Goal: Information Seeking & Learning: Learn about a topic

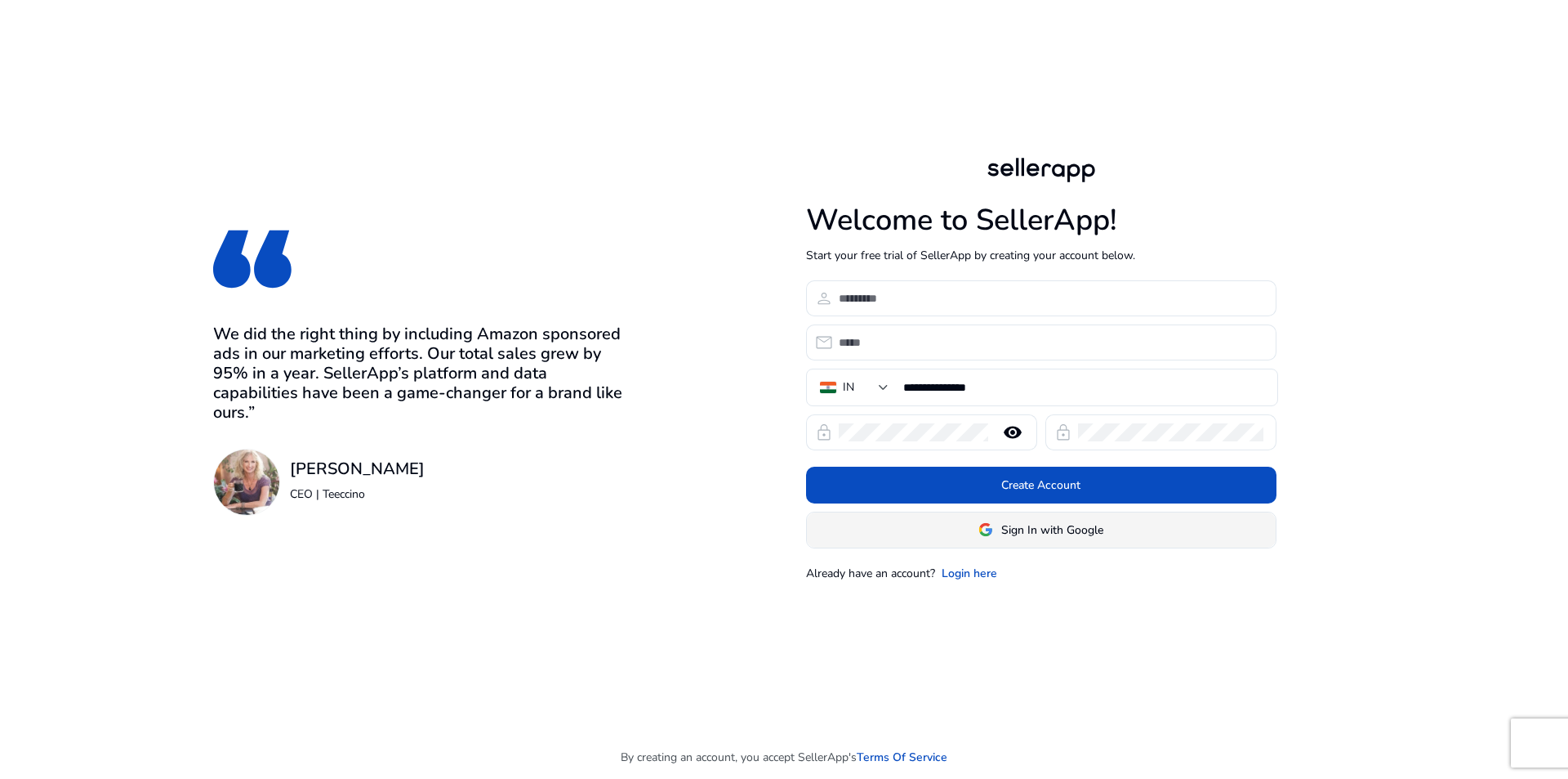
click at [1043, 531] on span "Sign In with Google" at bounding box center [1053, 530] width 102 height 17
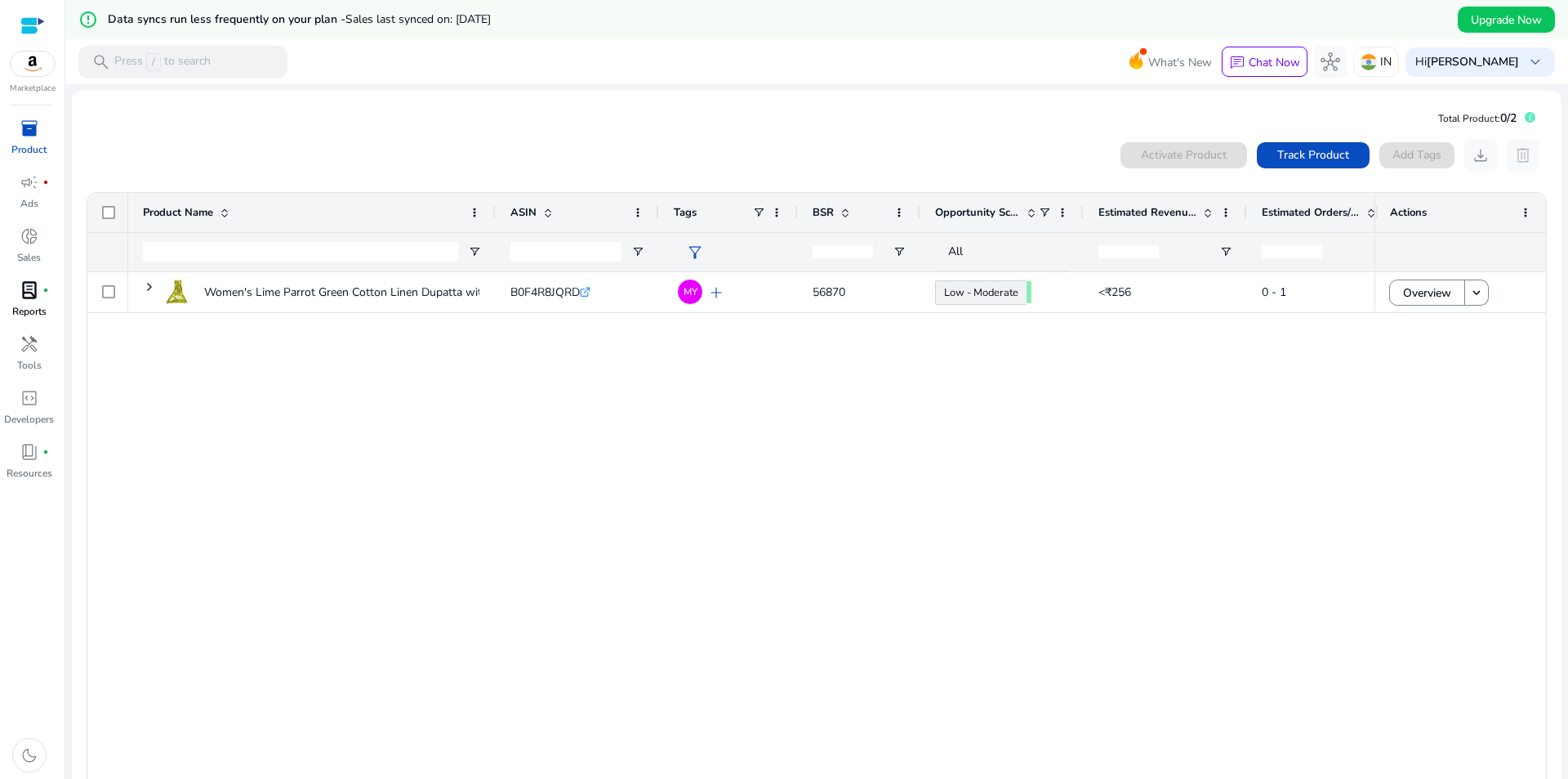
click at [27, 290] on span "lab_profile" at bounding box center [30, 290] width 20 height 20
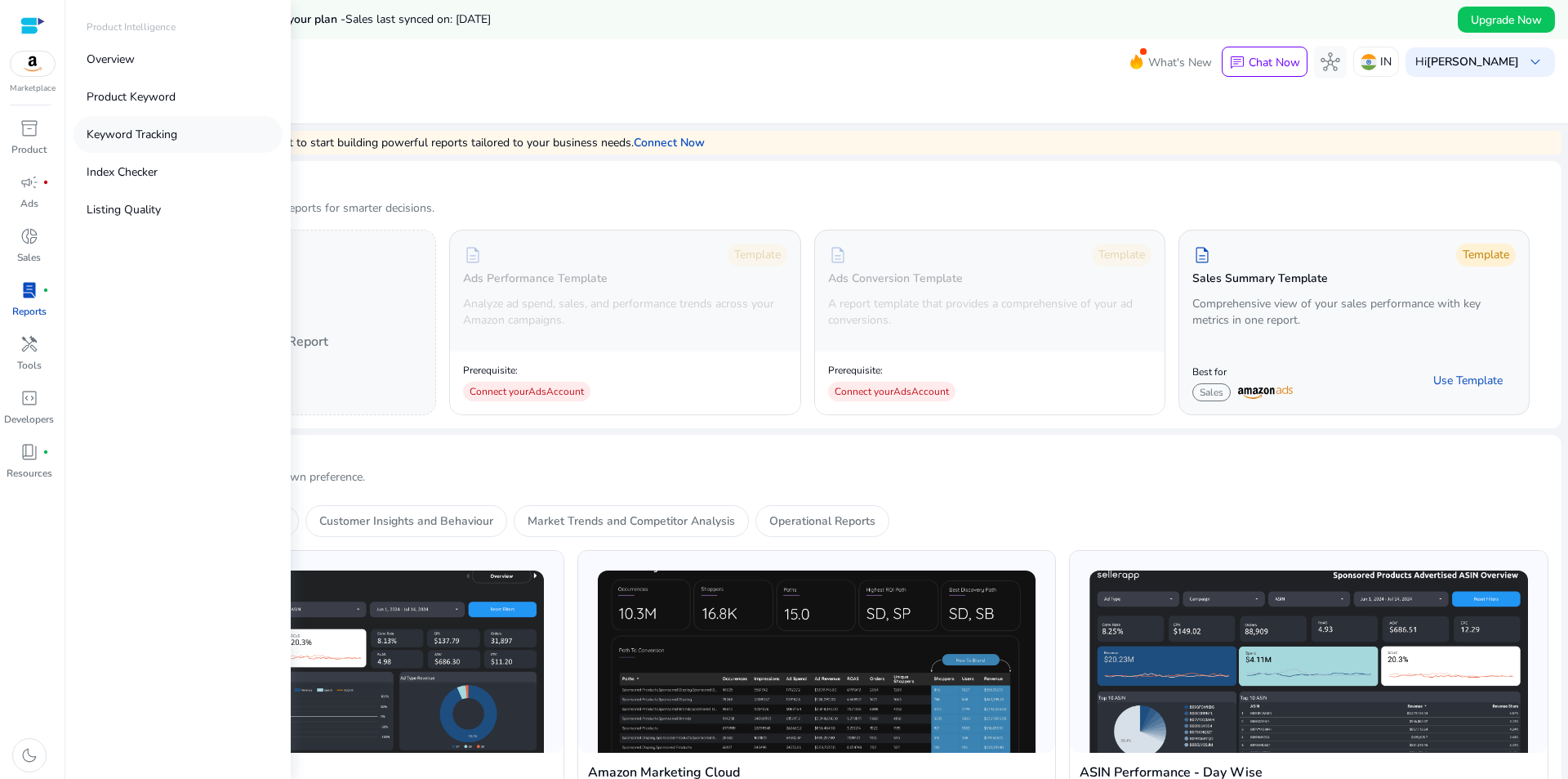
click at [107, 137] on p "Keyword Tracking" at bounding box center [132, 134] width 91 height 17
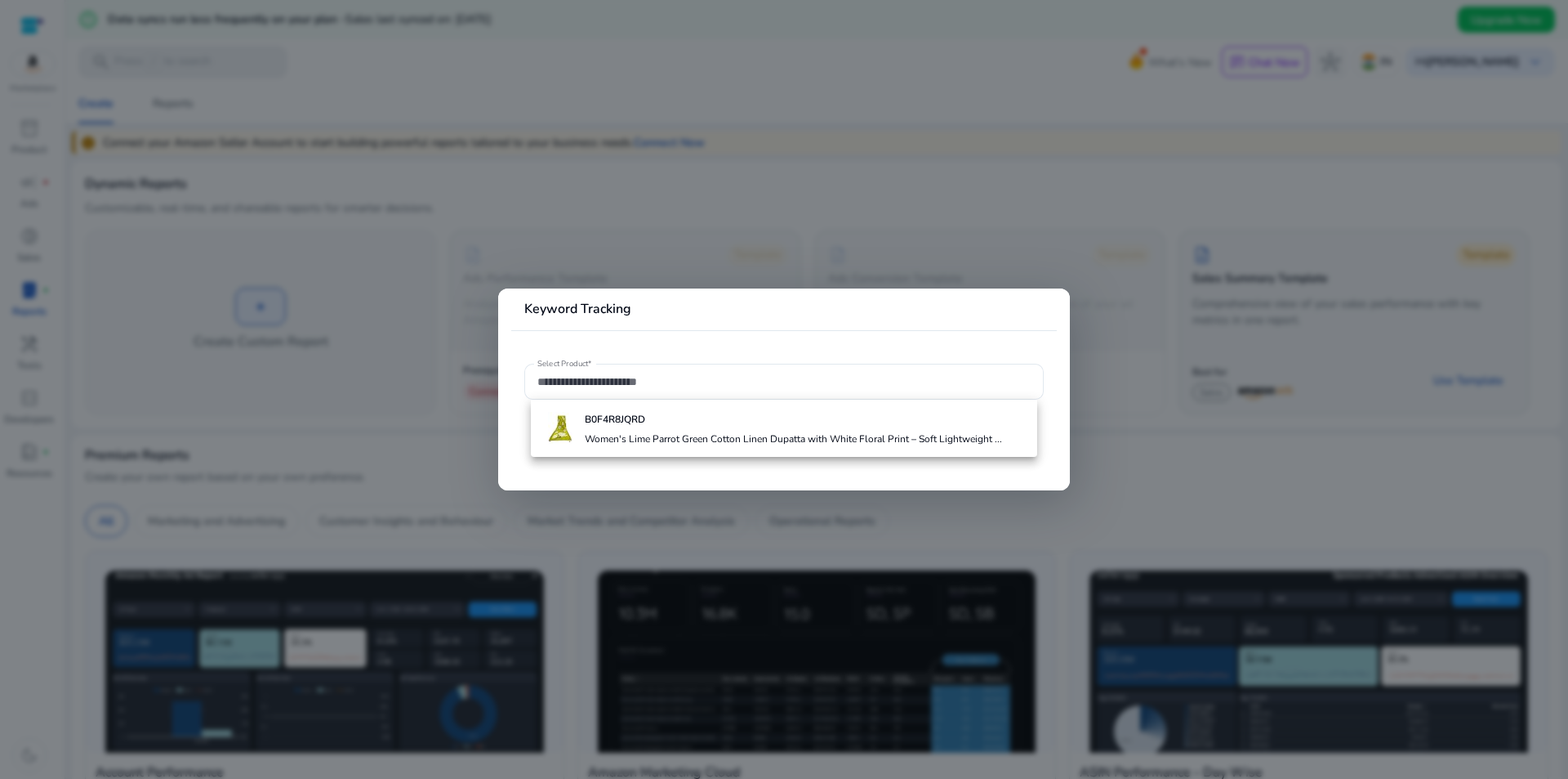
click at [397, 296] on div at bounding box center [784, 389] width 1568 height 779
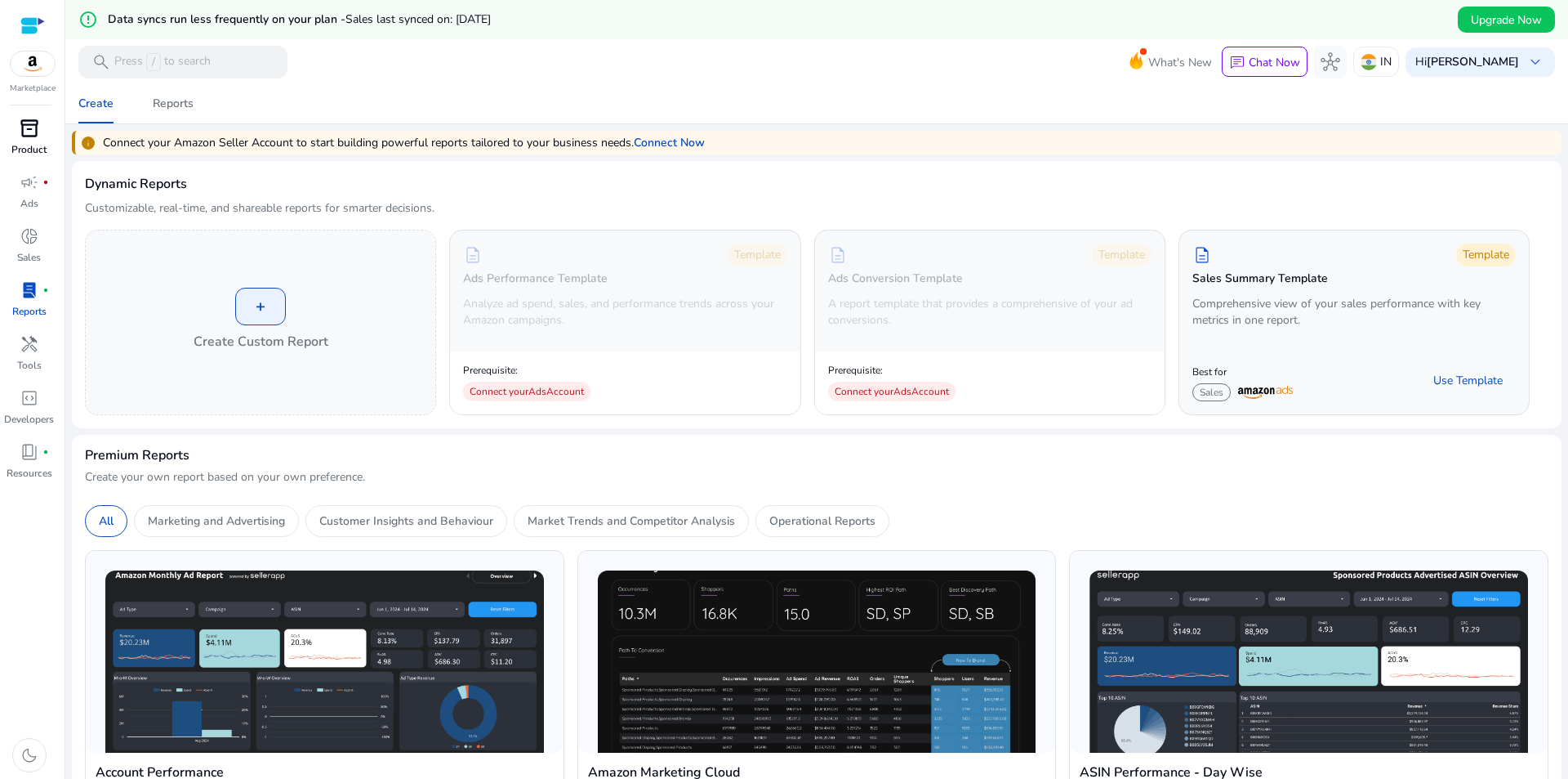
click at [17, 134] on div "inventory_2" at bounding box center [29, 127] width 46 height 26
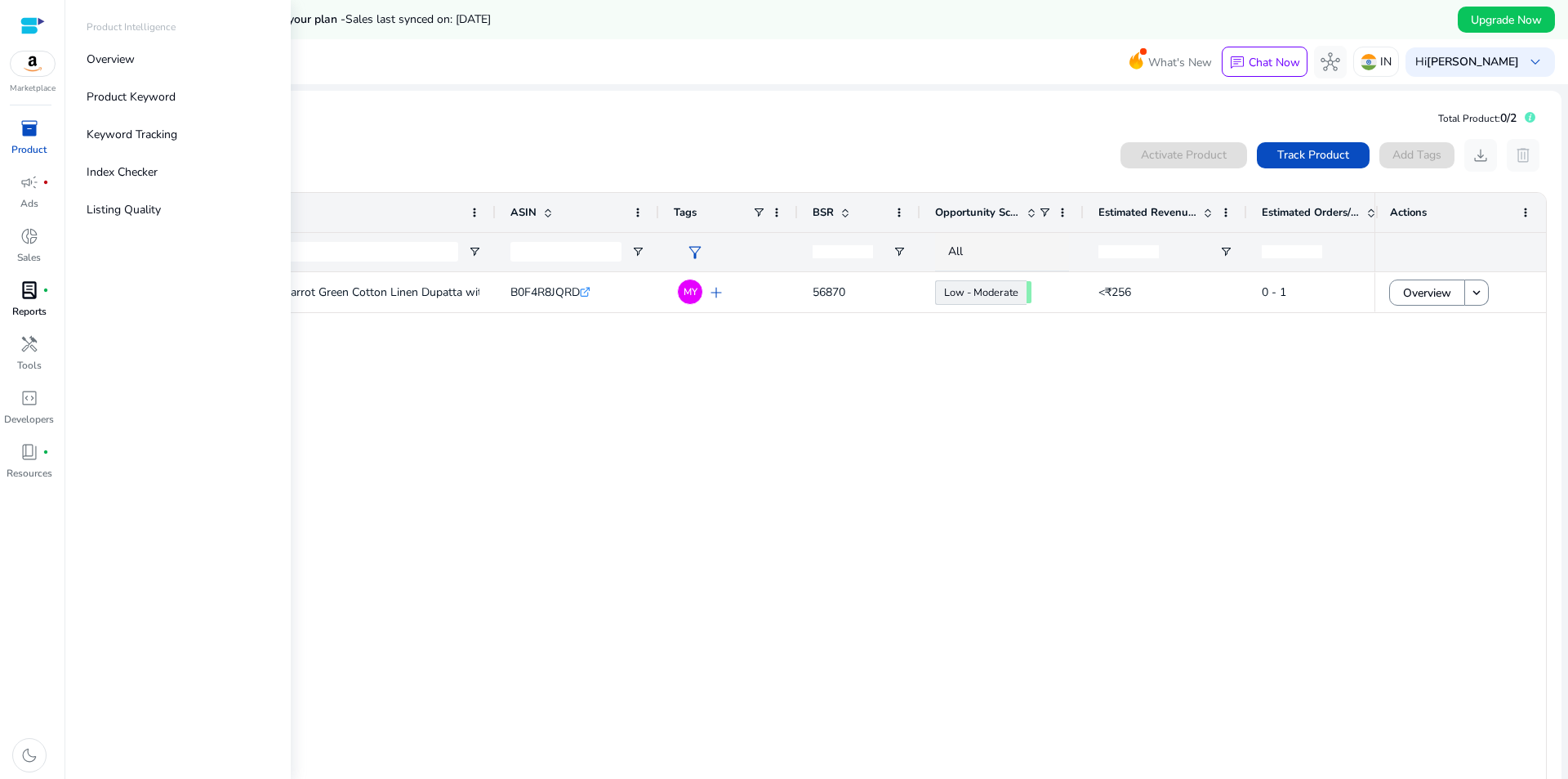
click at [35, 64] on img at bounding box center [32, 63] width 44 height 24
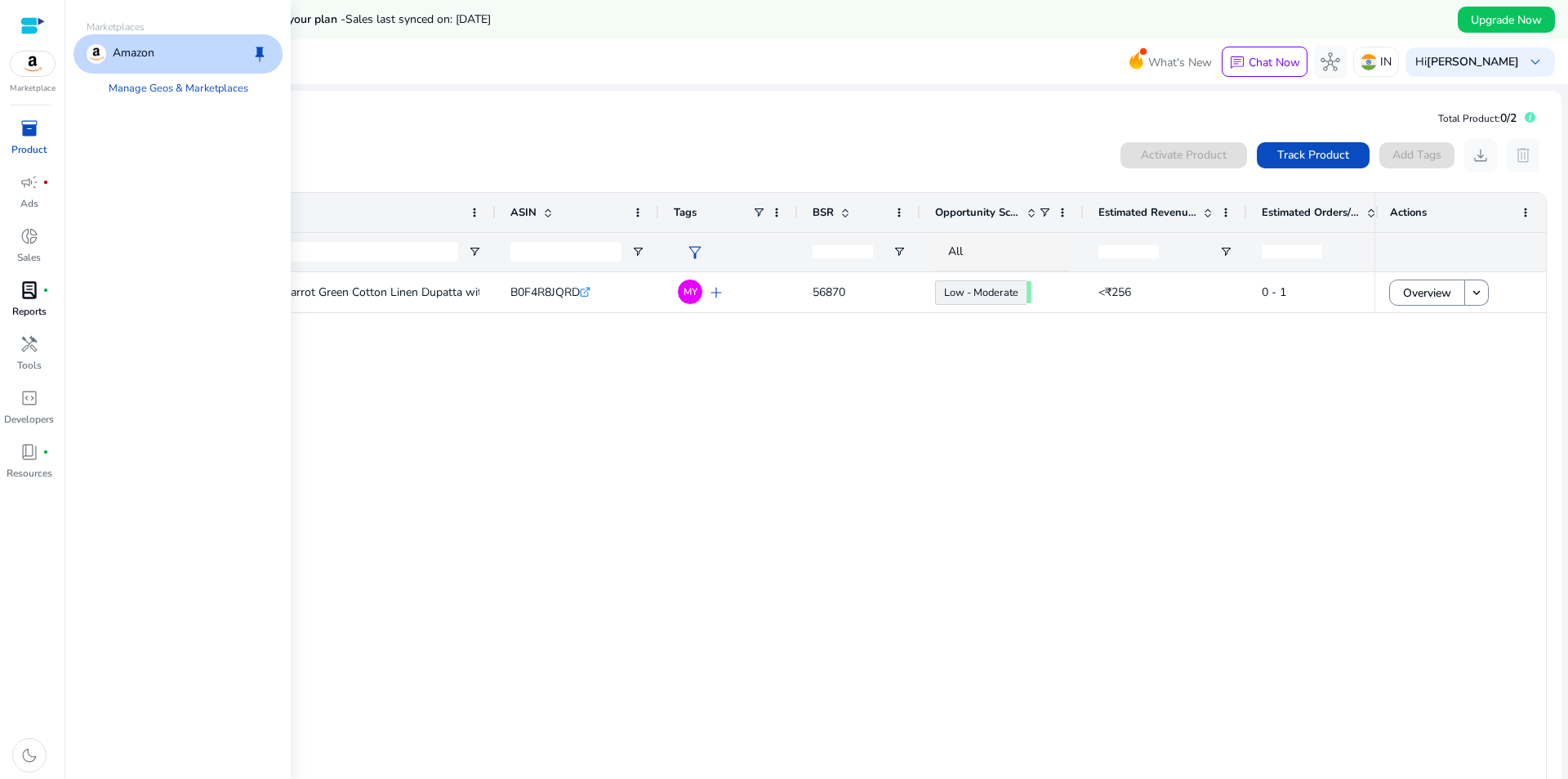
click at [158, 58] on div "Amazon keep" at bounding box center [177, 53] width 209 height 39
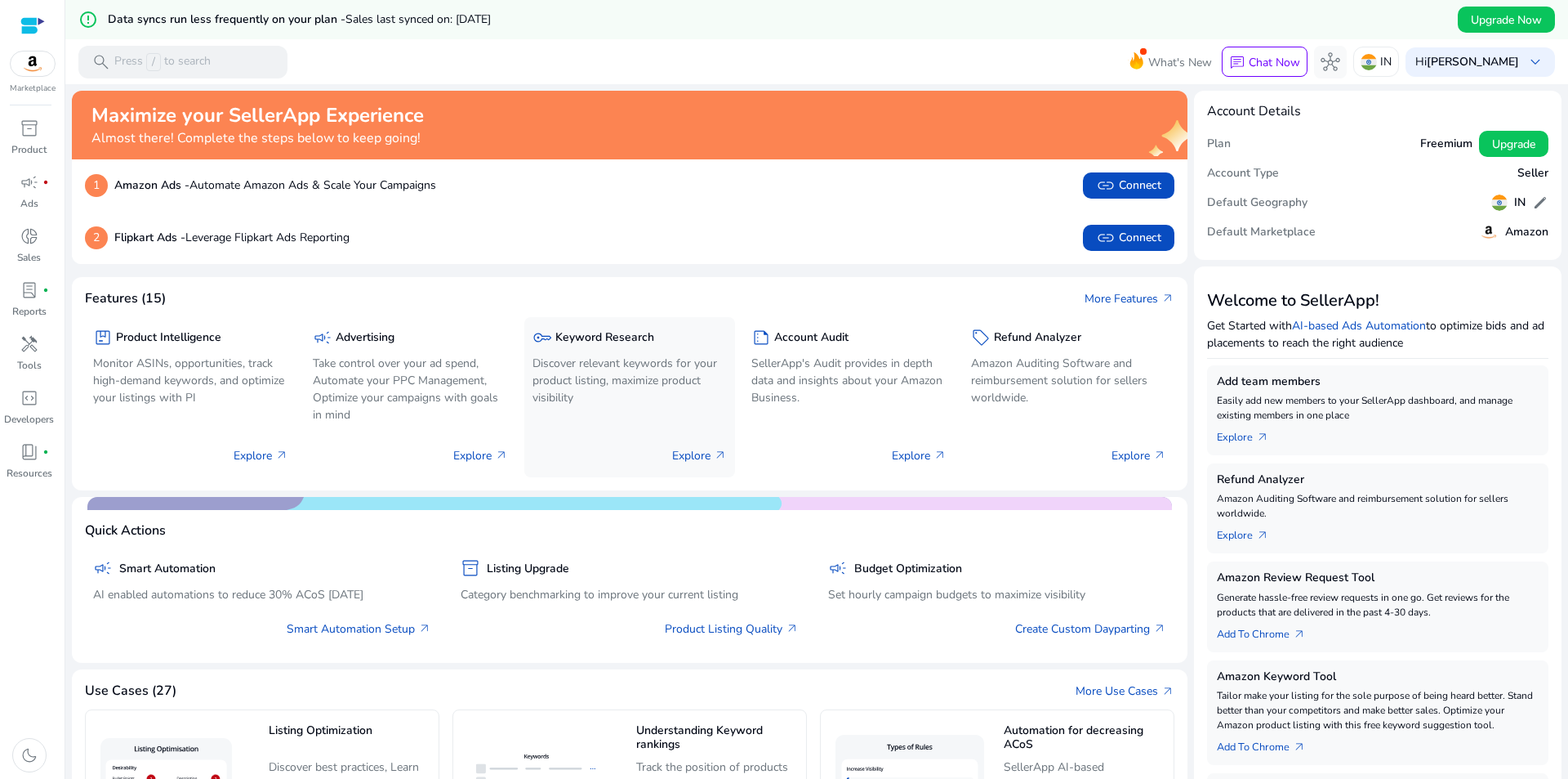
click at [701, 450] on p "Explore arrow_outward" at bounding box center [699, 456] width 55 height 17
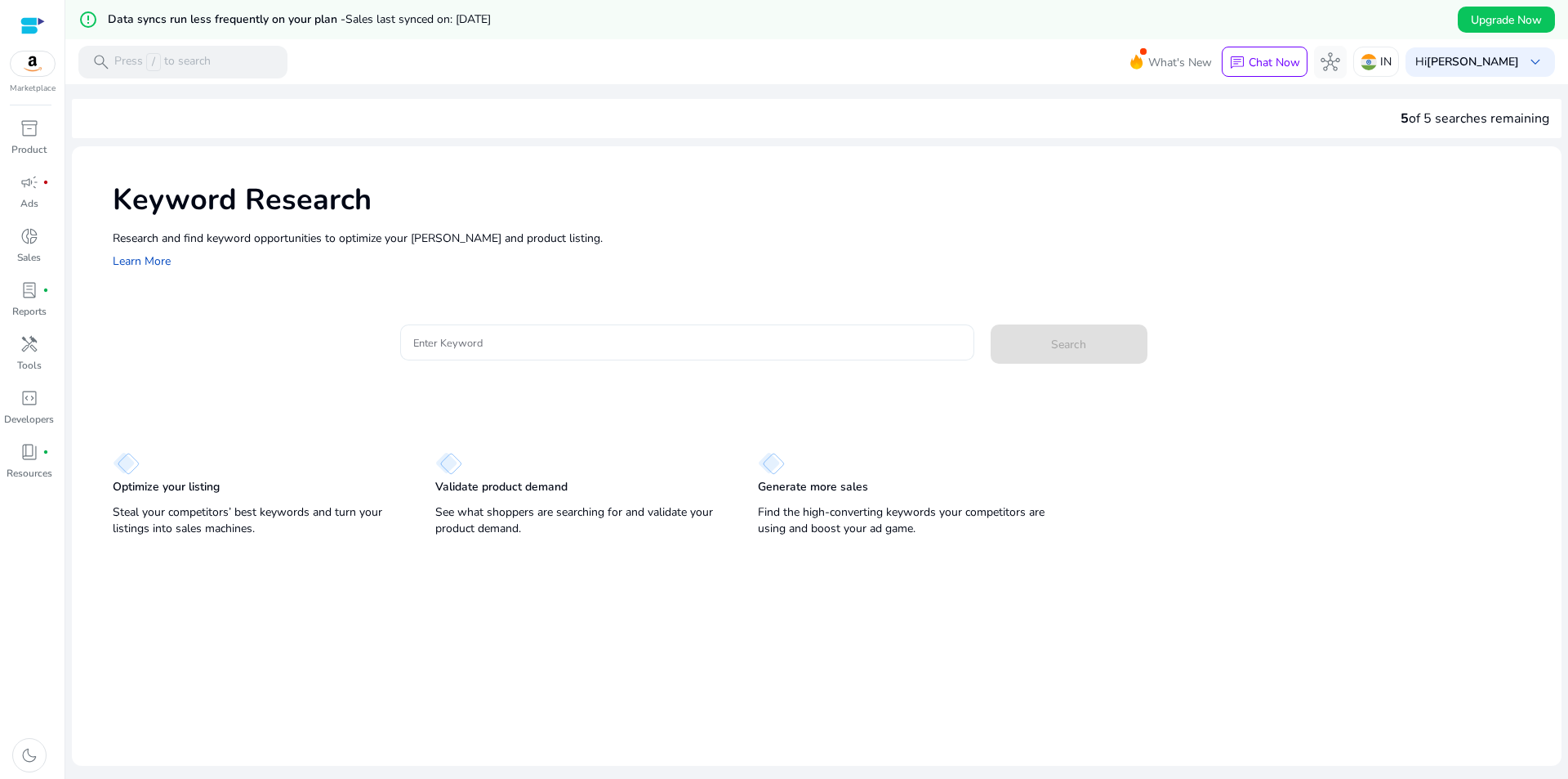
click at [448, 342] on input "Enter Keyword" at bounding box center [687, 342] width 548 height 18
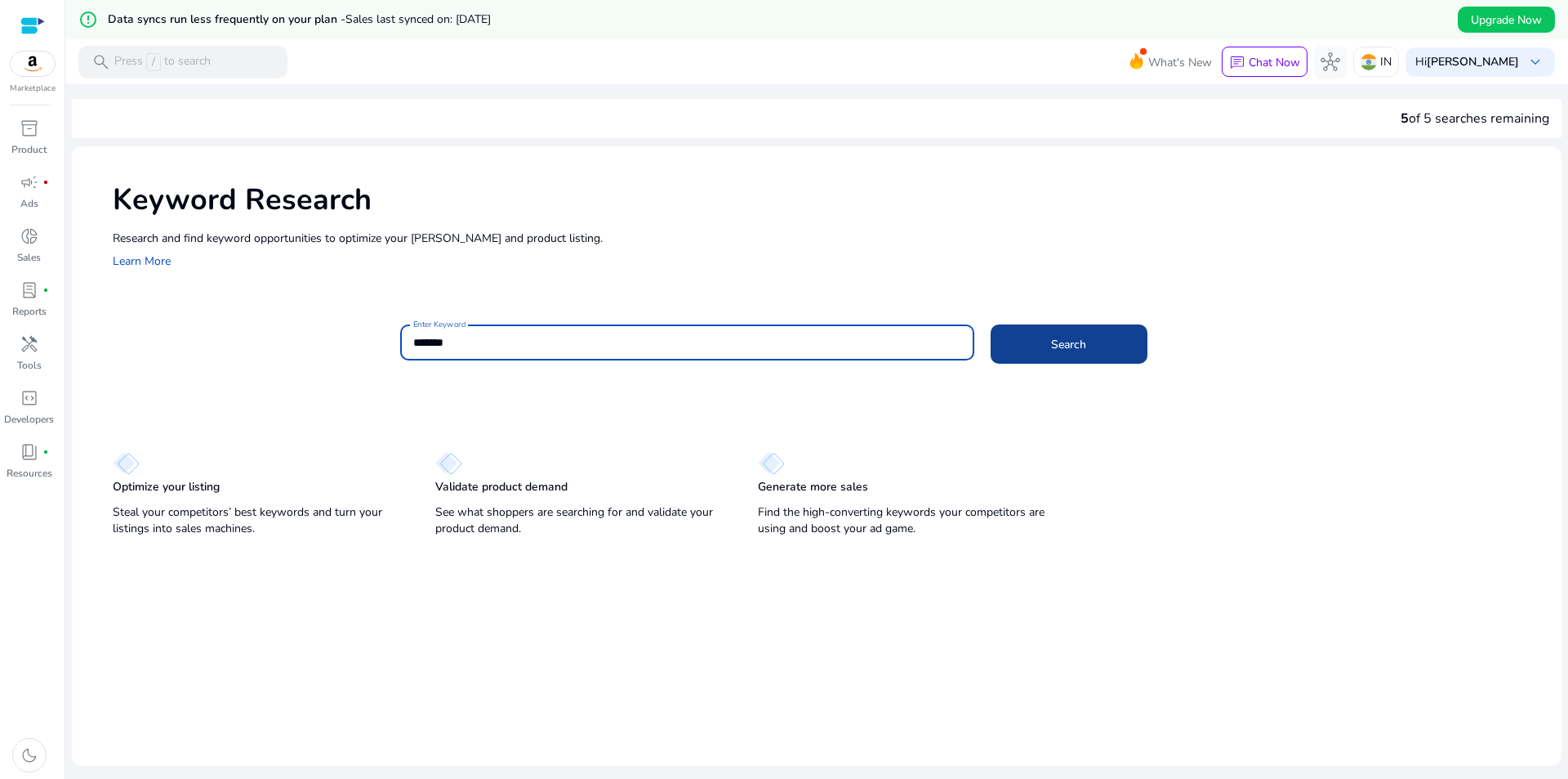
type input "*******"
click at [1092, 343] on span at bounding box center [1069, 343] width 157 height 39
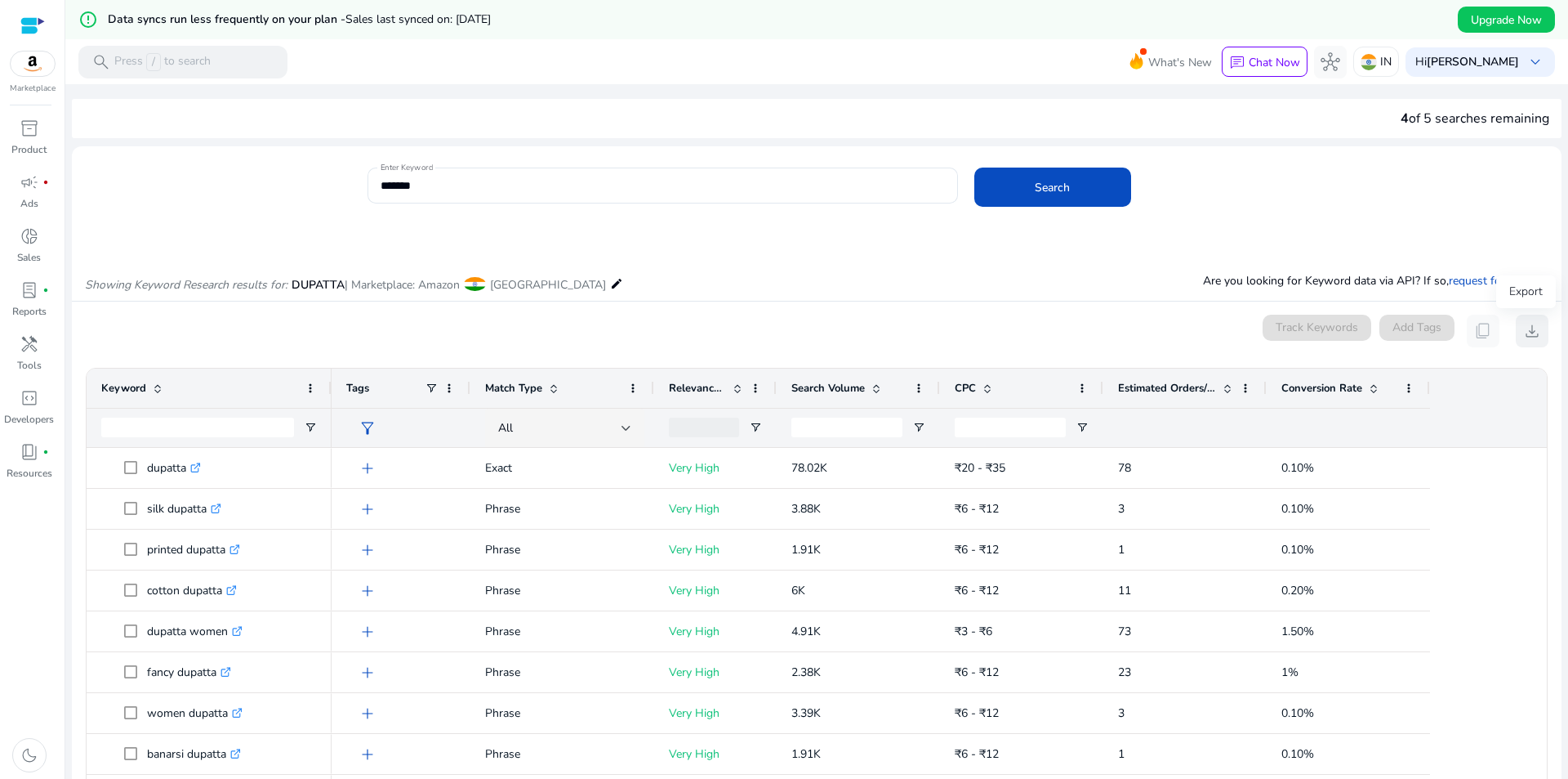
click at [1528, 327] on span "download" at bounding box center [1533, 332] width 20 height 20
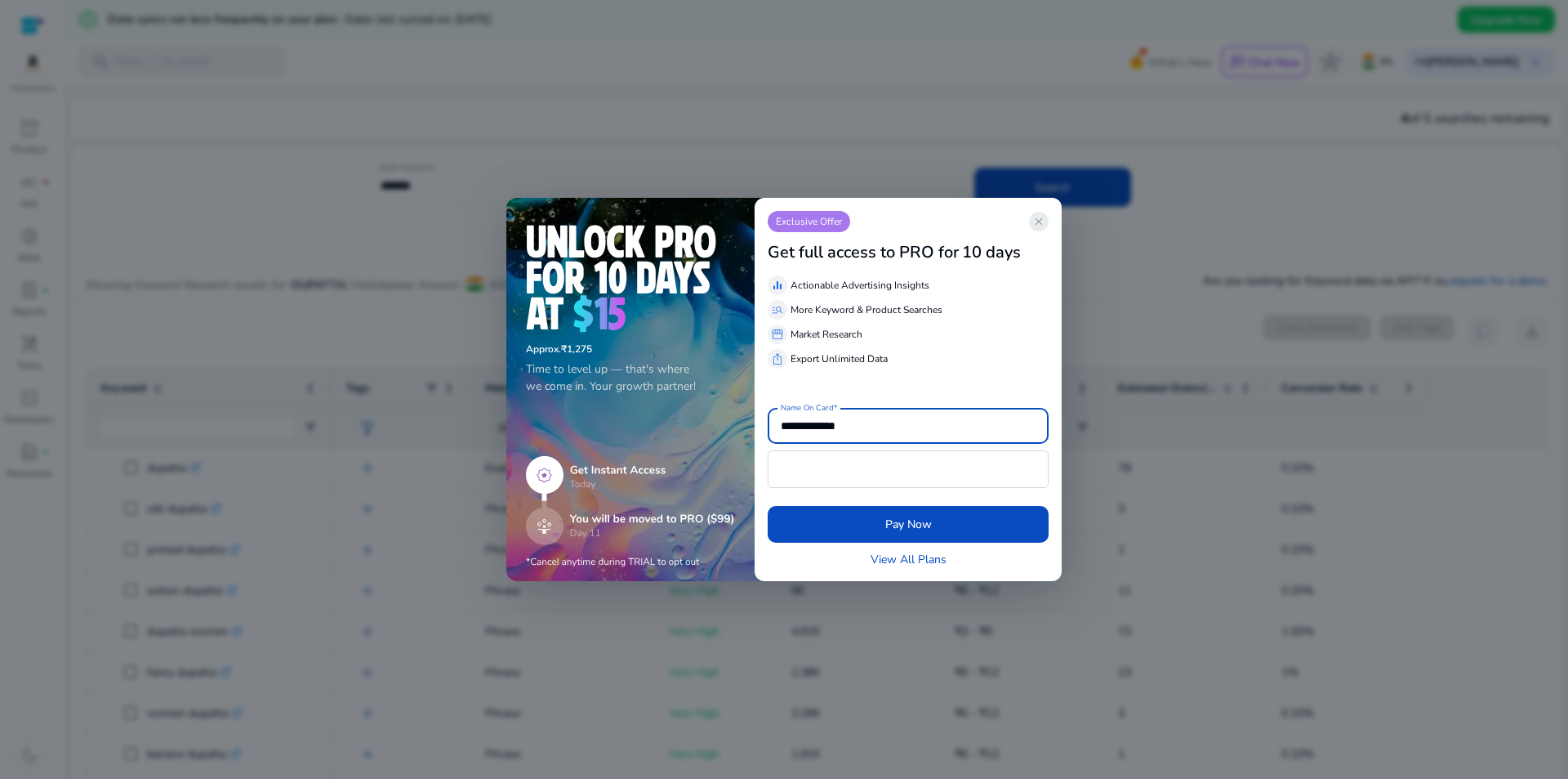
click at [1041, 220] on span "close" at bounding box center [1039, 222] width 13 height 13
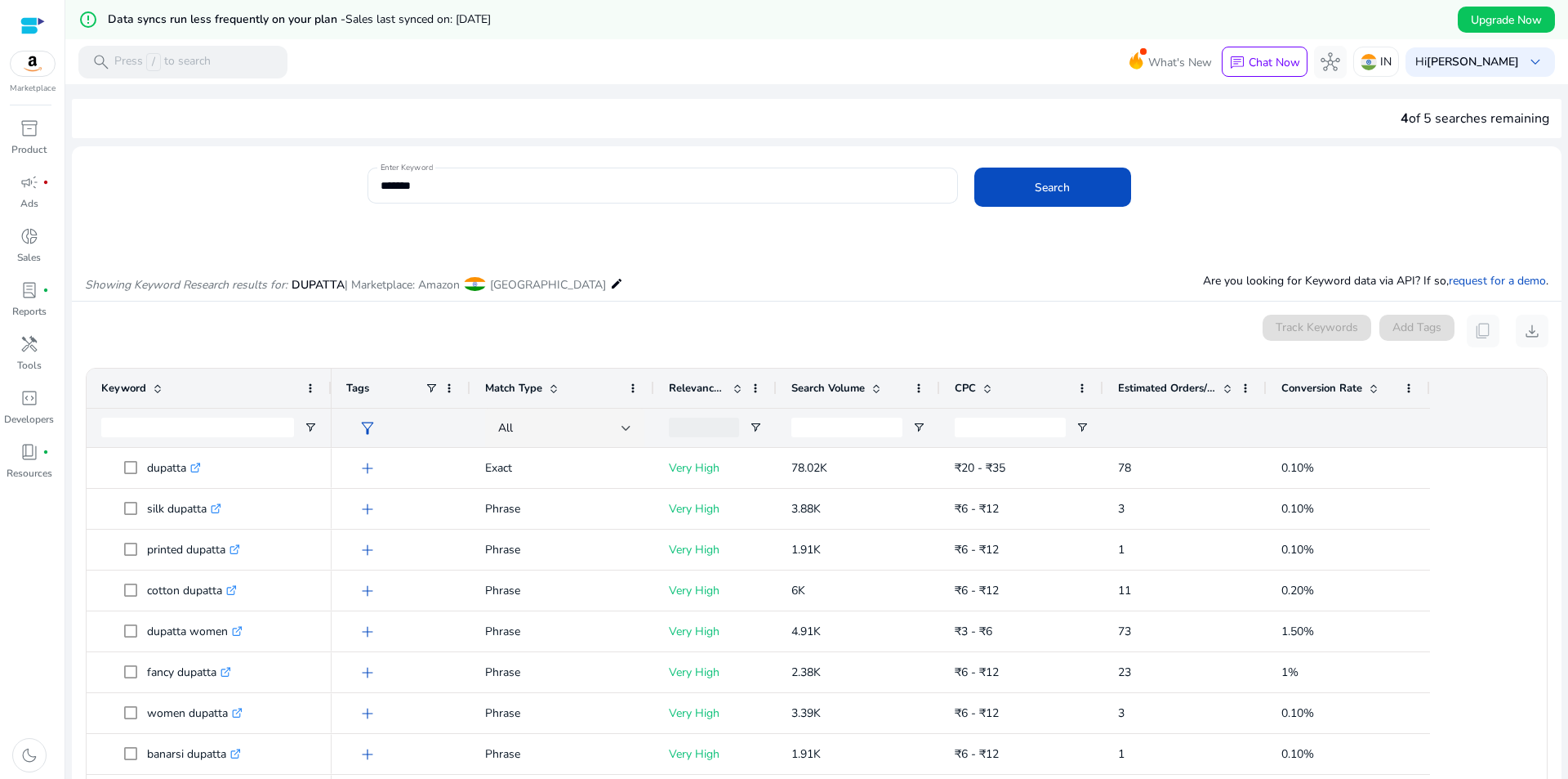
scroll to position [250, 0]
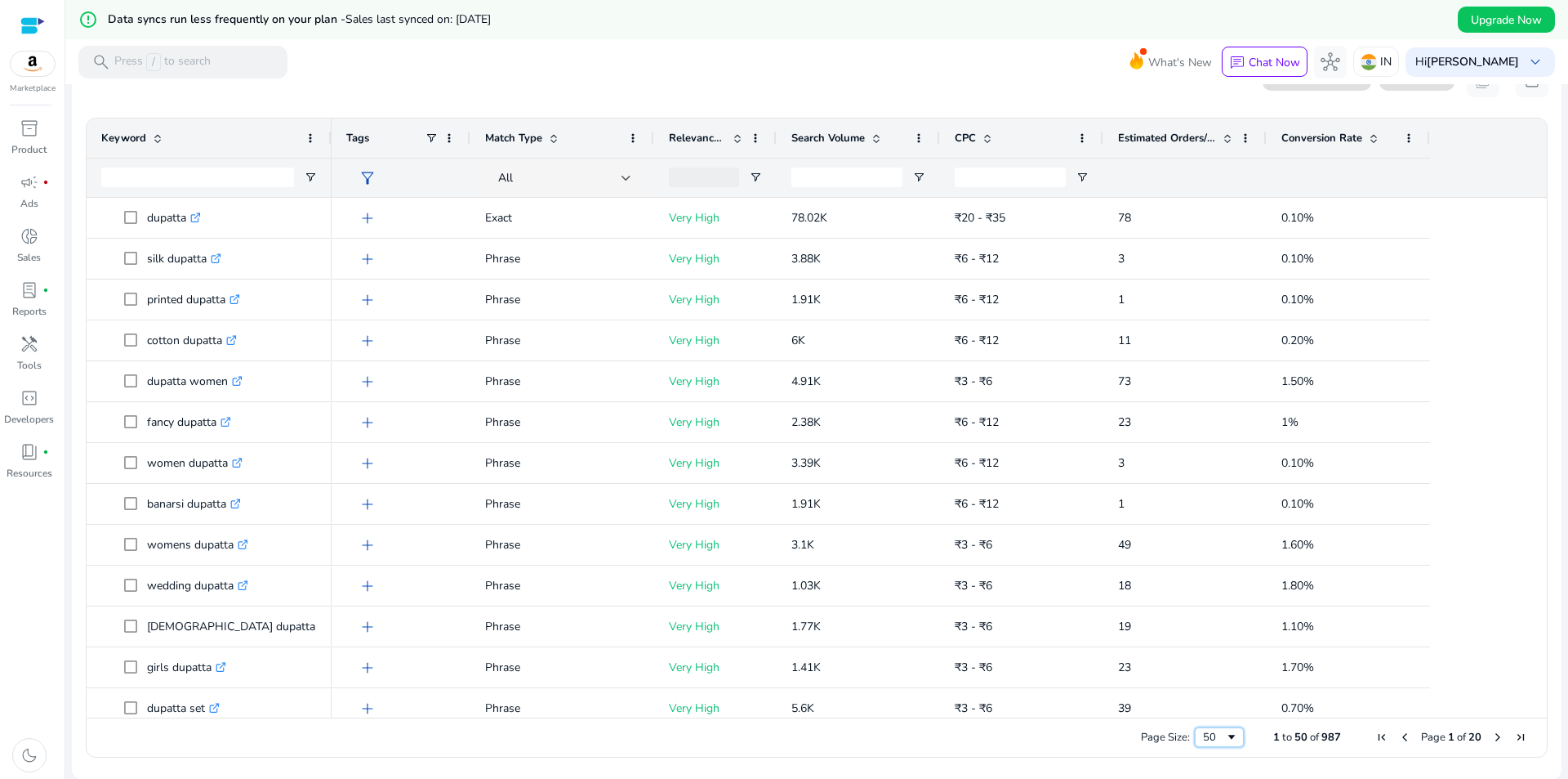
click at [1203, 743] on div "50" at bounding box center [1214, 737] width 22 height 15
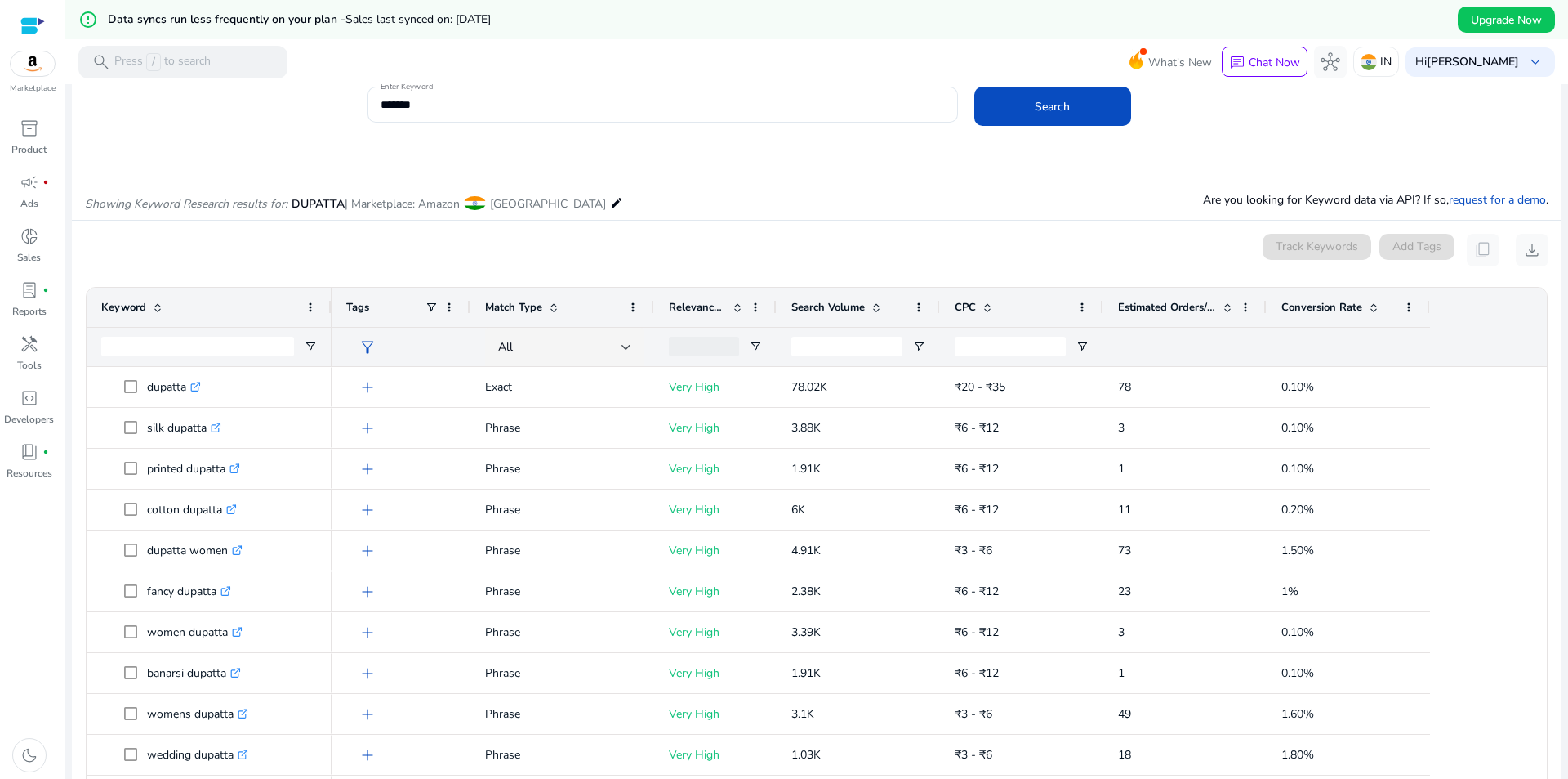
scroll to position [0, 0]
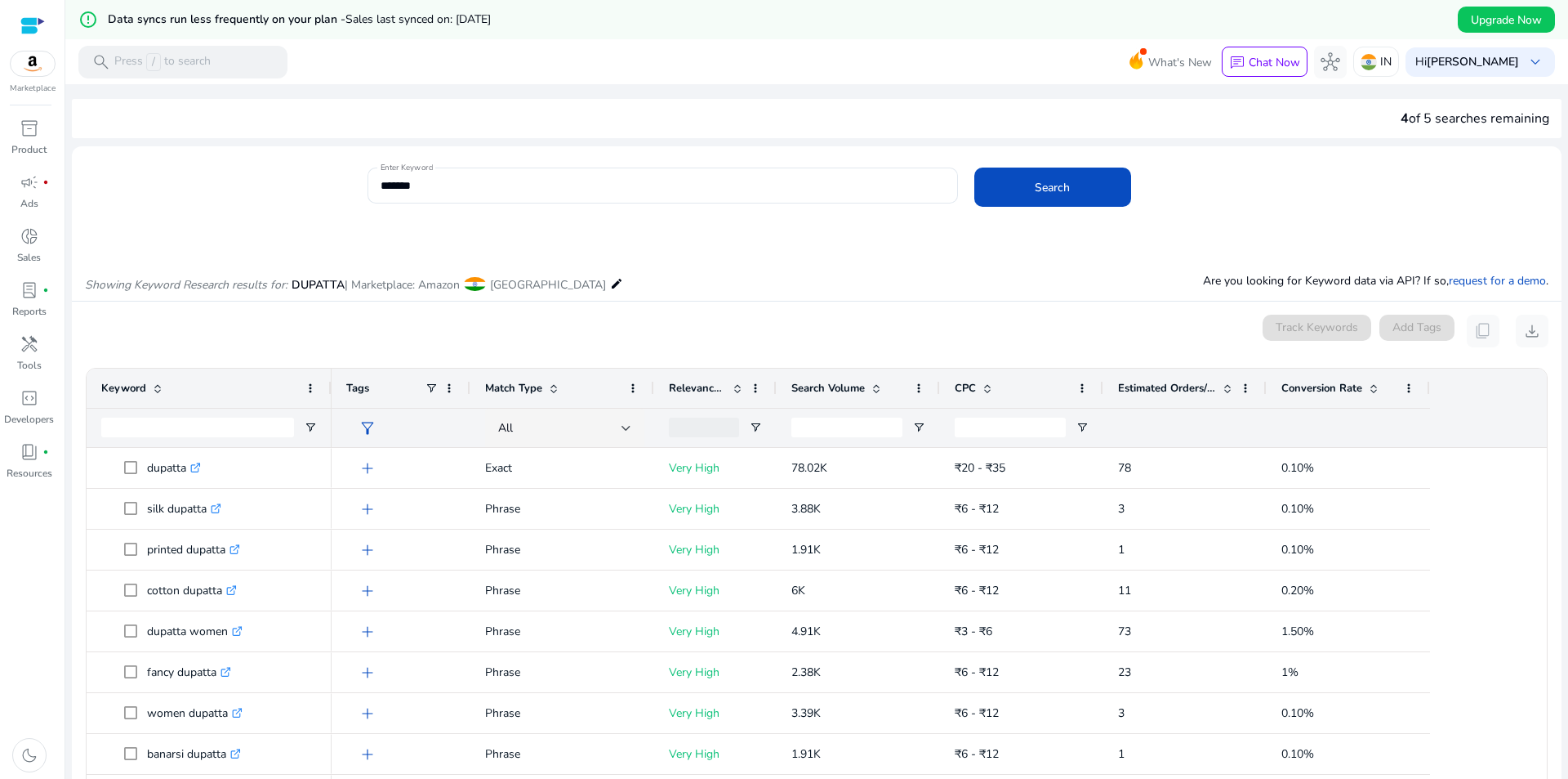
click at [1224, 388] on span at bounding box center [1228, 388] width 13 height 13
click at [1227, 388] on span at bounding box center [1228, 388] width 13 height 13
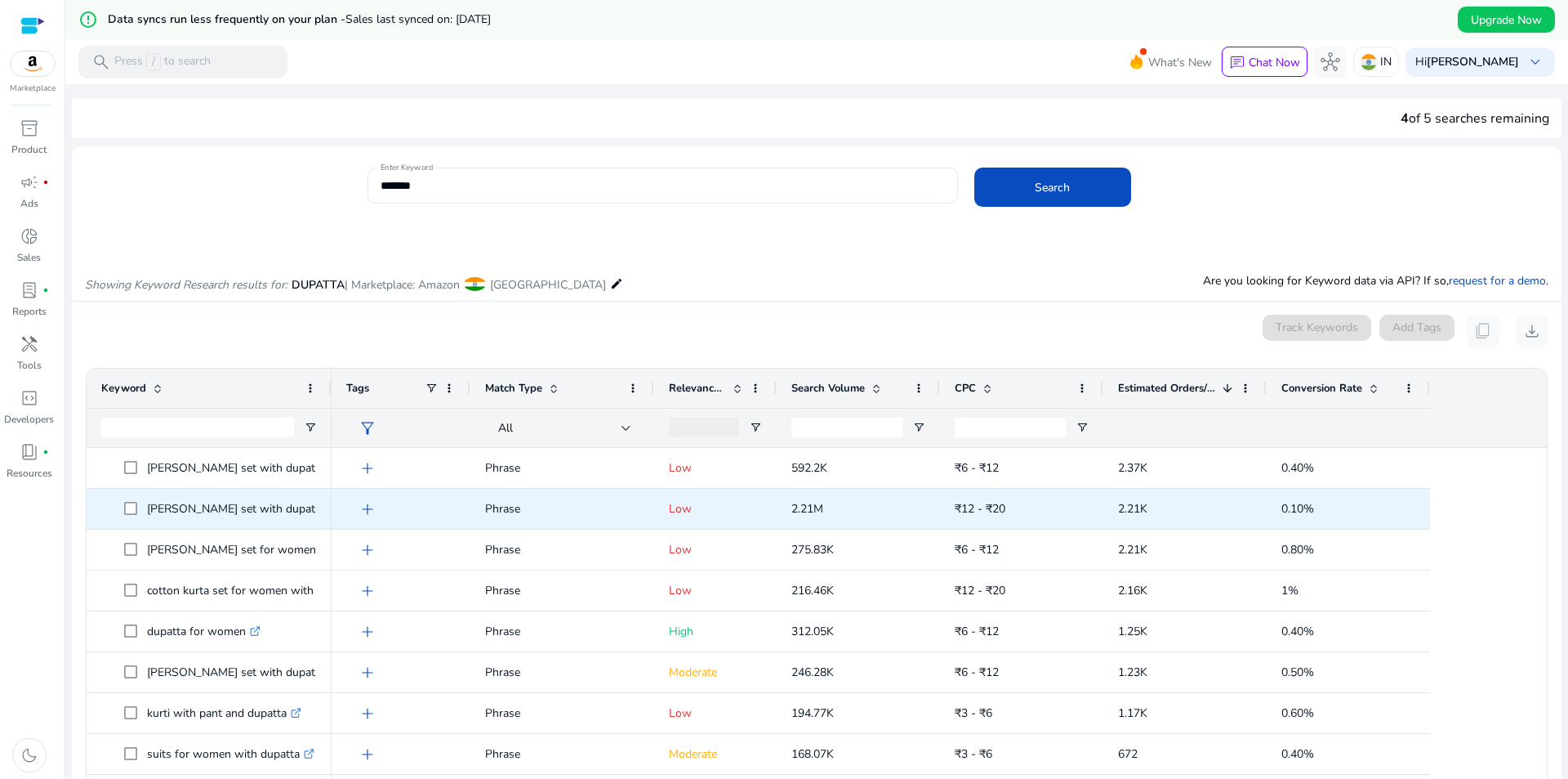
scroll to position [245, 0]
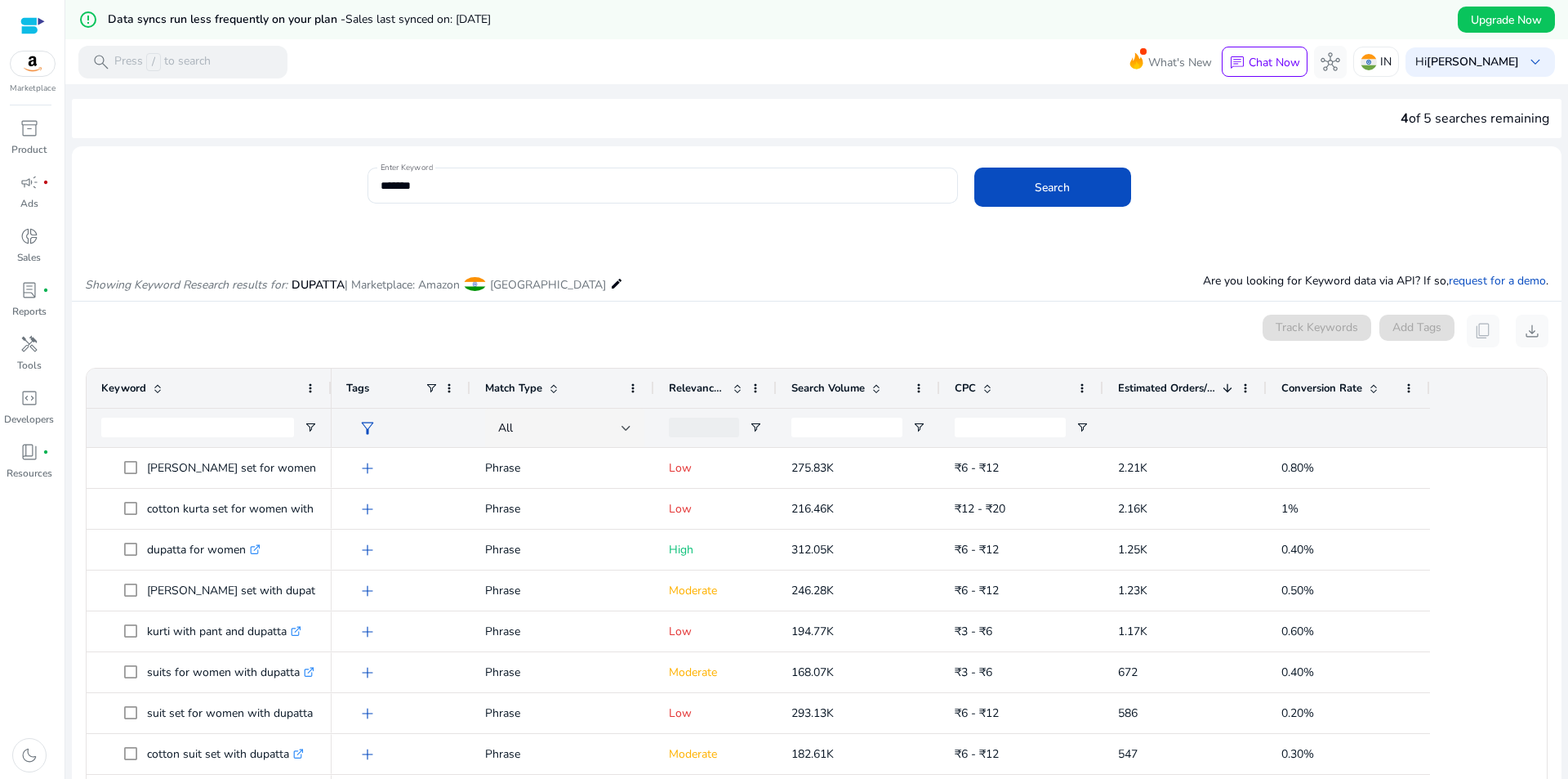
click at [1370, 390] on span at bounding box center [1374, 388] width 13 height 13
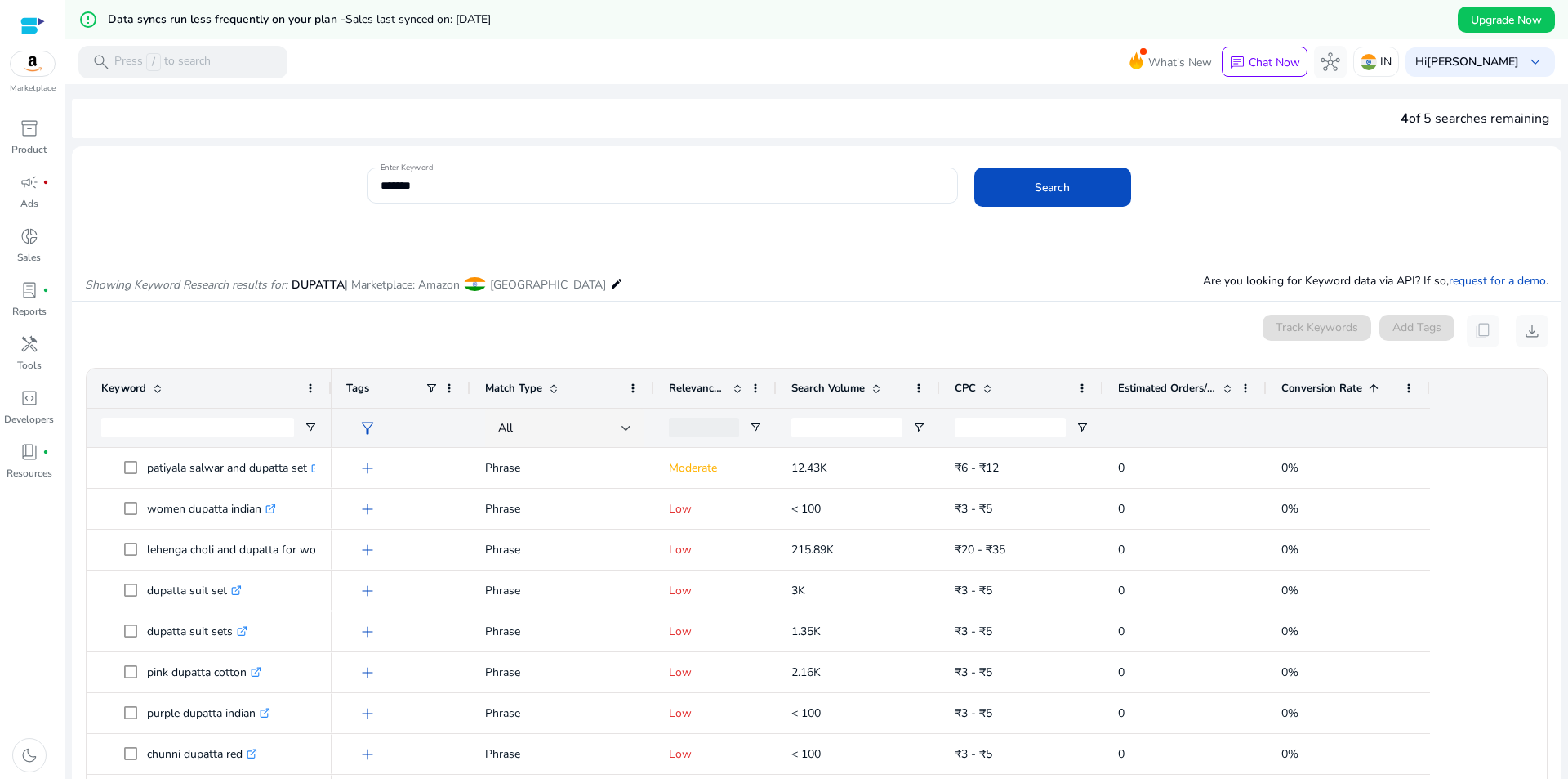
click at [1376, 384] on span at bounding box center [1374, 388] width 13 height 13
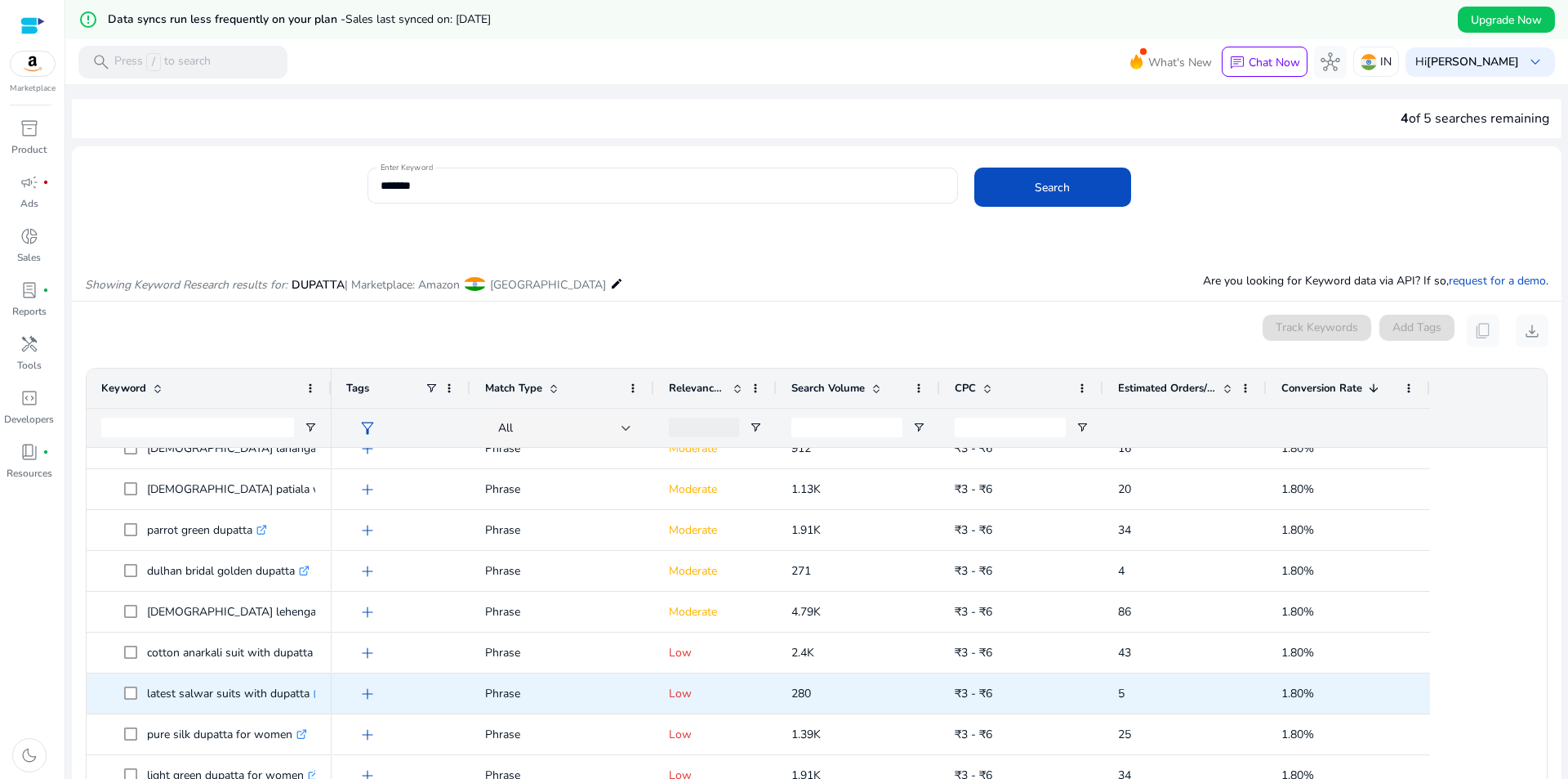
scroll to position [1144, 0]
